Goal: Transaction & Acquisition: Purchase product/service

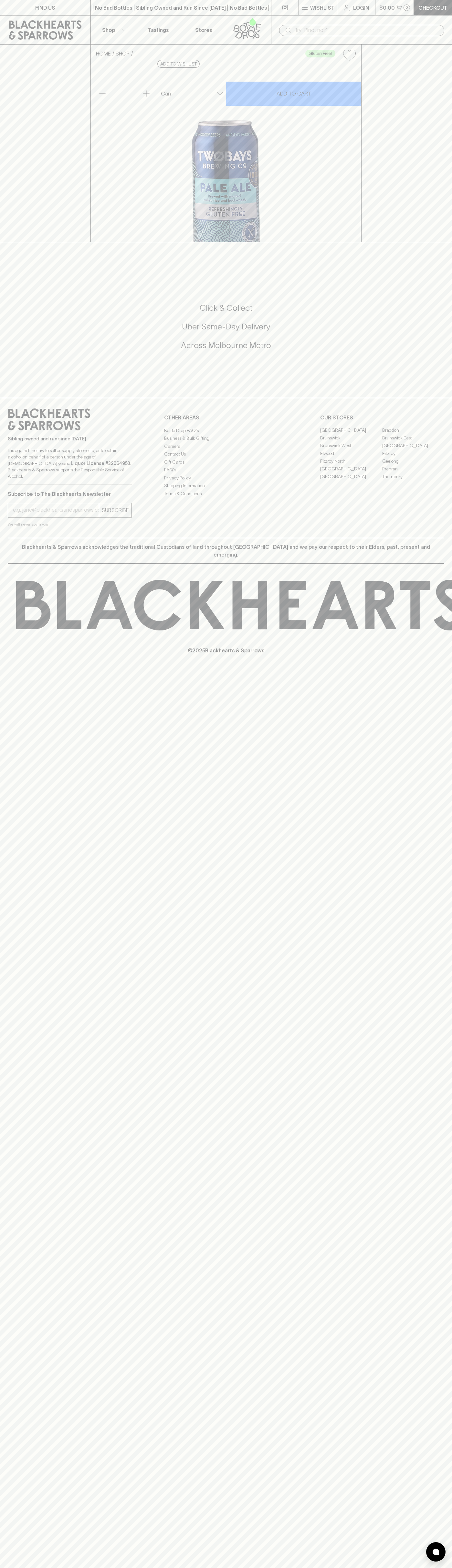
click at [157, 14] on div "| No Bad Bottles | Sibling Owned and Run Since [DATE] | No Bad Bottles | Siblin…" at bounding box center [180, 7] width 181 height 15
click at [436, 1287] on div "FIND US | No Bad Bottles | Sibling Owned and Run Since [DATE] | No Bad Bottles …" at bounding box center [226, 784] width 452 height 1568
click at [300, 1567] on html "FIND US | No Bad Bottles | Sibling Owned and Run Since [DATE] | No Bad Bottles …" at bounding box center [226, 784] width 452 height 1568
click at [9, 1559] on div "FIND US | No Bad Bottles | Sibling Owned and Run Since 2006 | No Bad Bottles | …" at bounding box center [226, 784] width 452 height 1568
